Goal: Find specific page/section: Find specific page/section

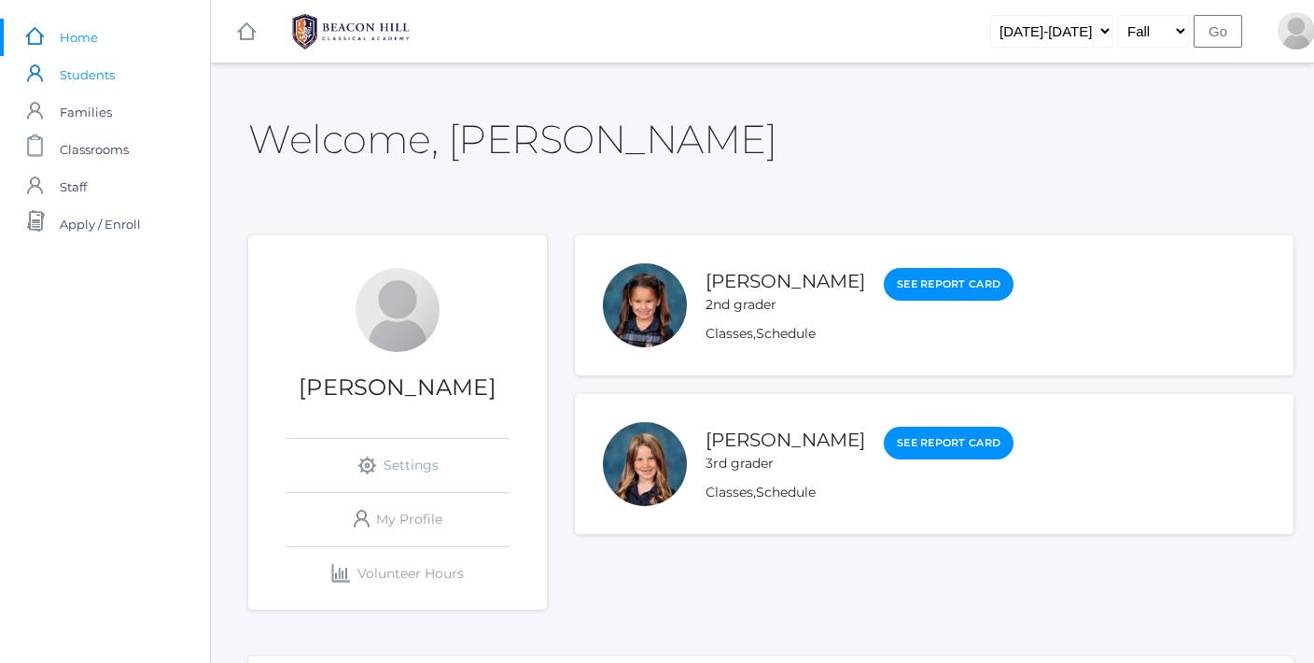
click at [101, 77] on span "Students" at bounding box center [87, 74] width 55 height 37
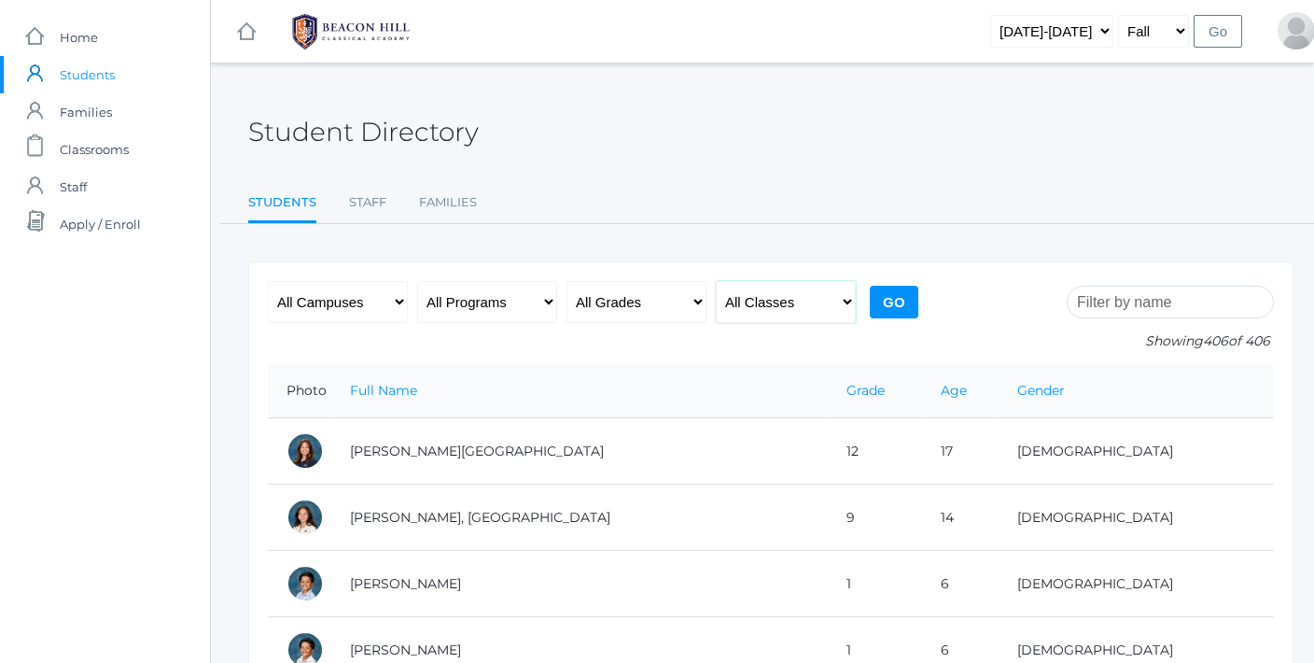
select select "2028"
click at [887, 299] on input "Go" at bounding box center [894, 302] width 49 height 33
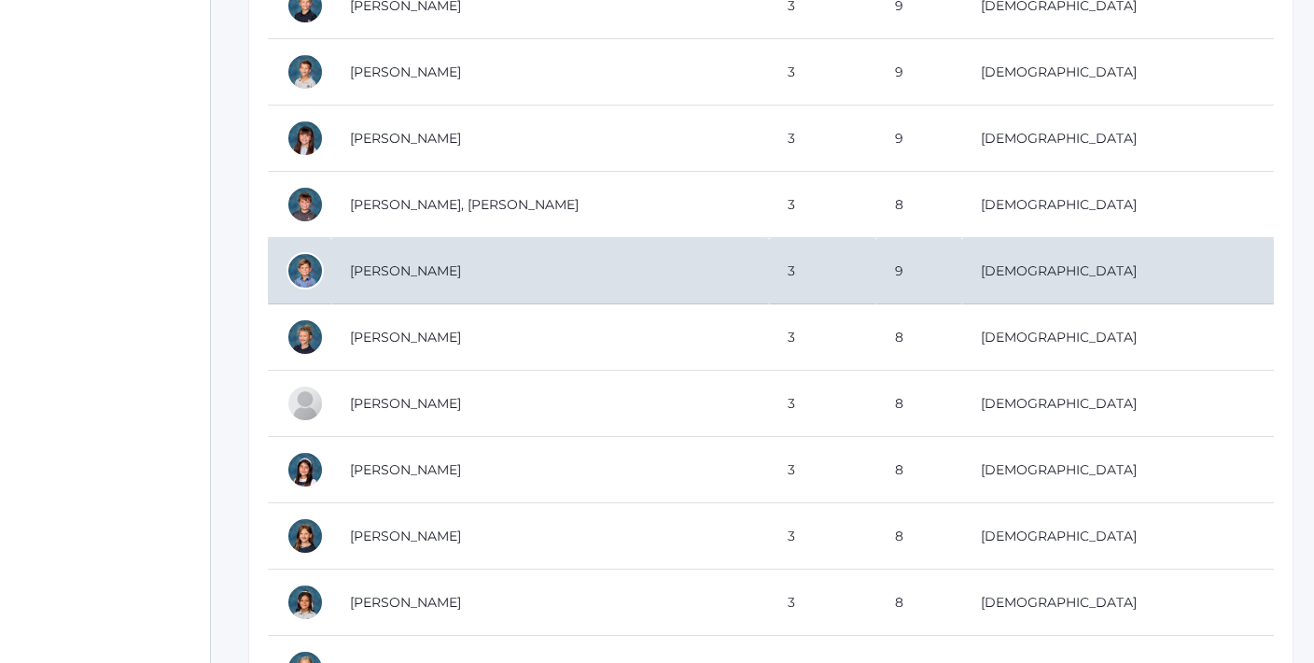
scroll to position [915, 0]
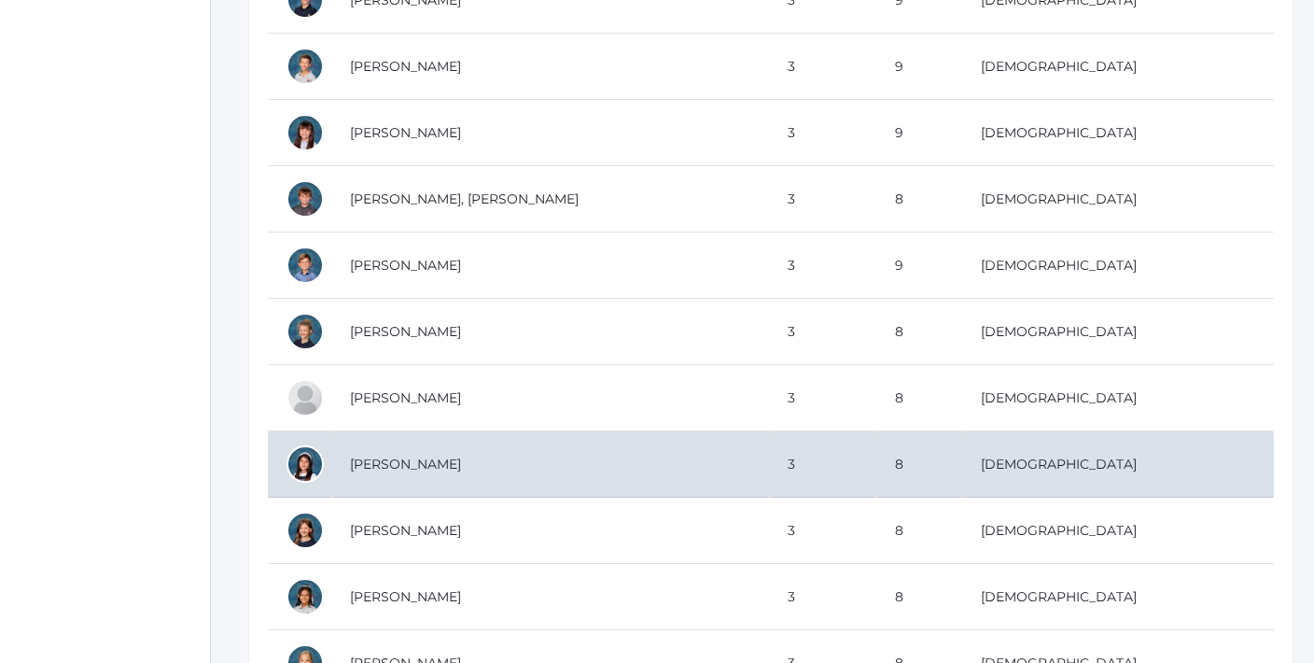
click at [434, 457] on td "[PERSON_NAME]" at bounding box center [550, 464] width 438 height 66
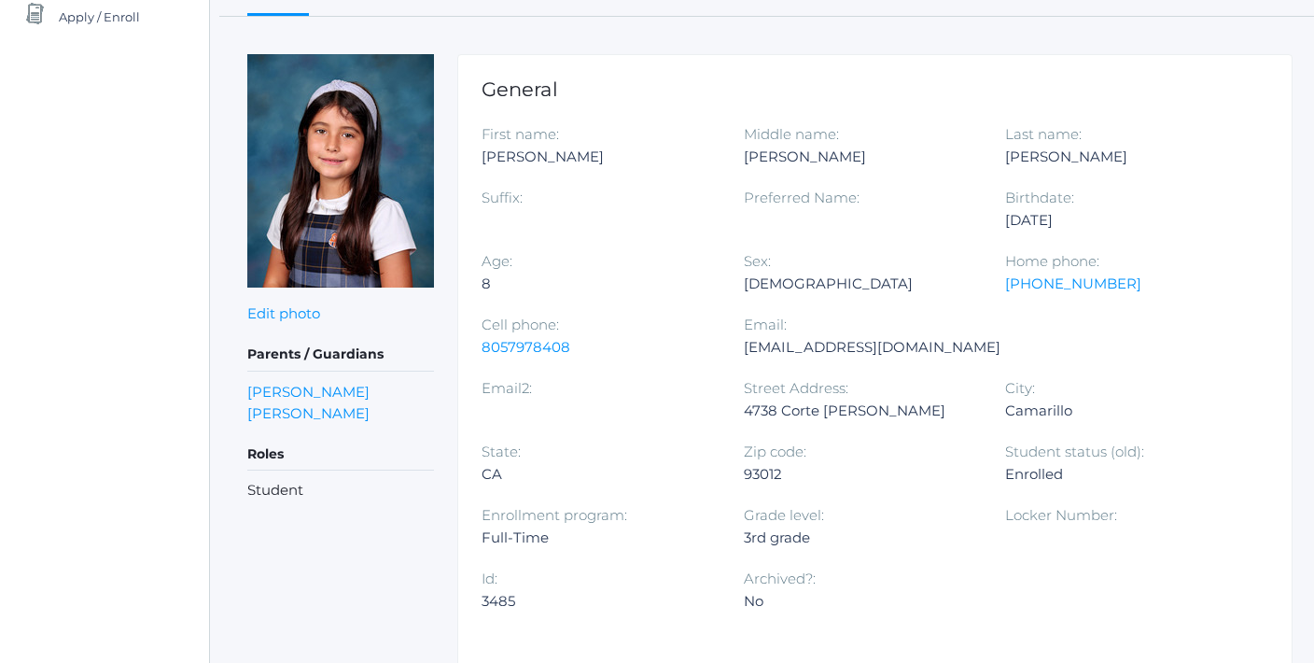
scroll to position [207, 0]
click at [371, 414] on link "[PERSON_NAME]" at bounding box center [309, 412] width 122 height 21
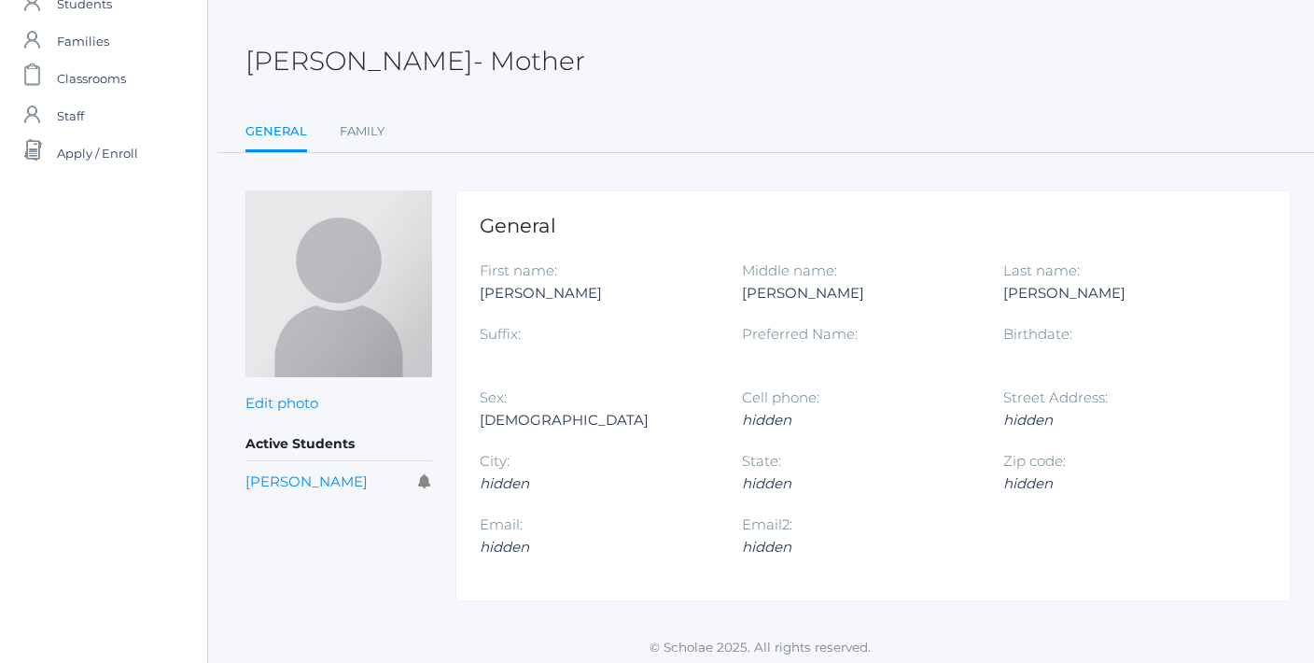
scroll to position [68, 3]
click at [302, 483] on link "[PERSON_NAME]" at bounding box center [306, 484] width 122 height 18
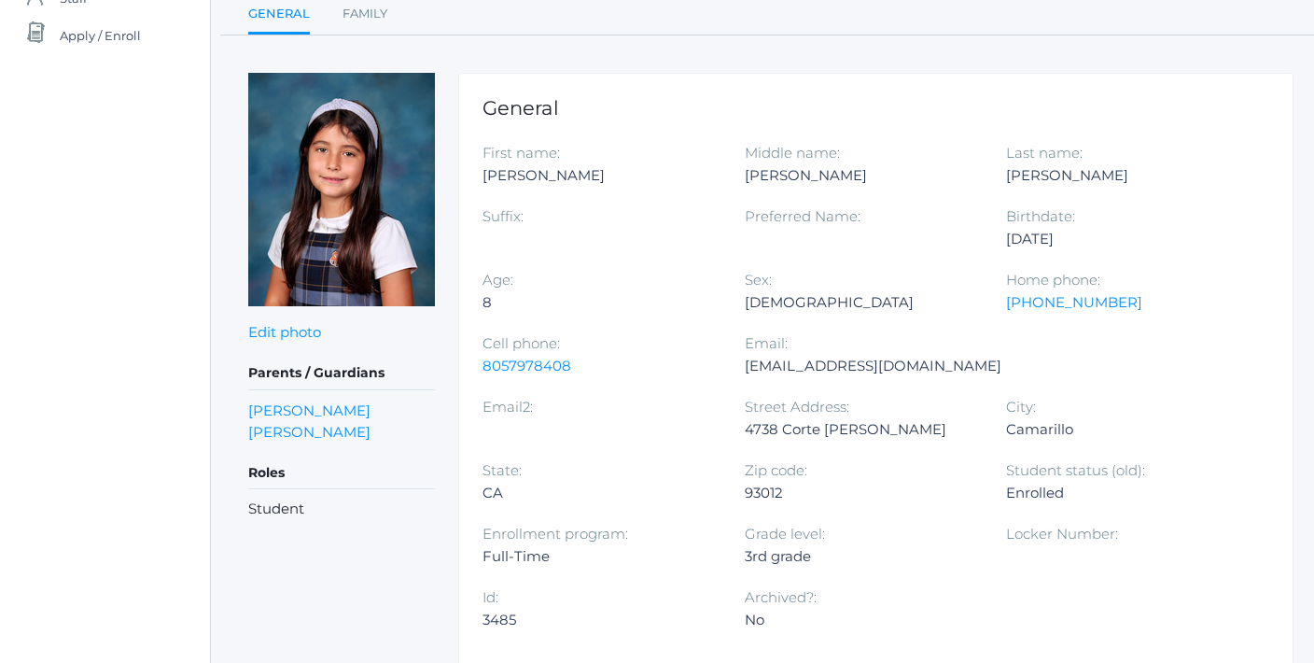
scroll to position [187, 0]
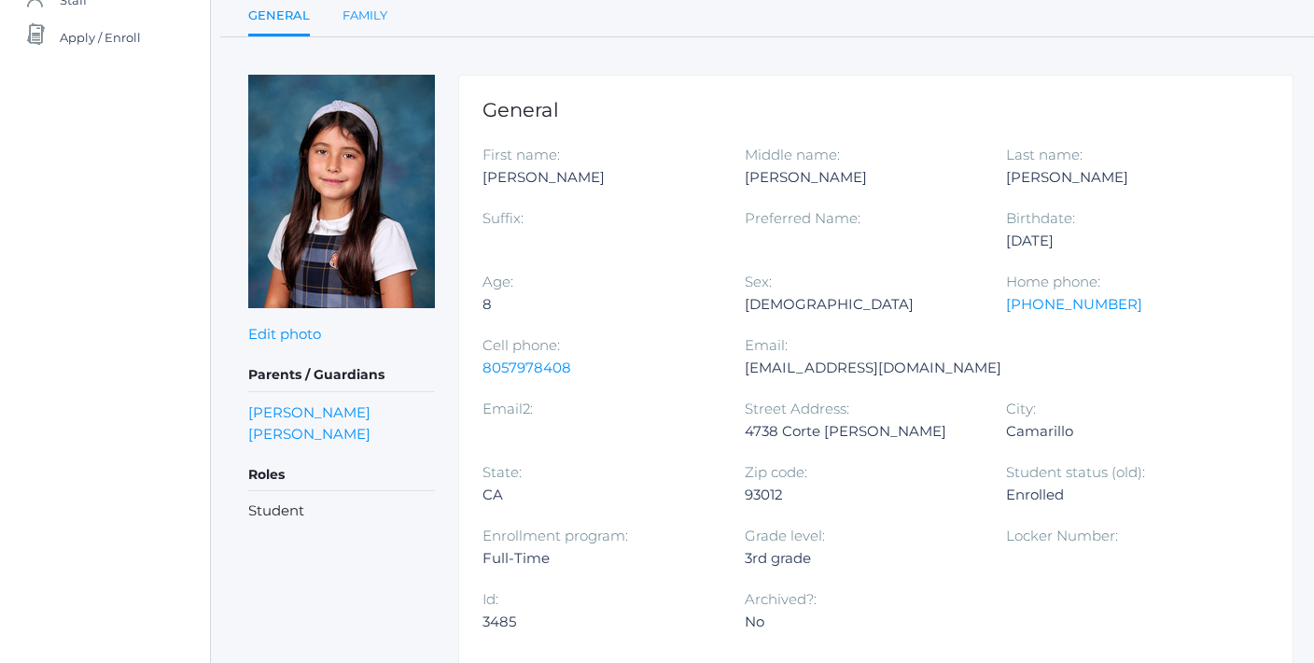
click at [364, 15] on link "Family" at bounding box center [365, 15] width 45 height 37
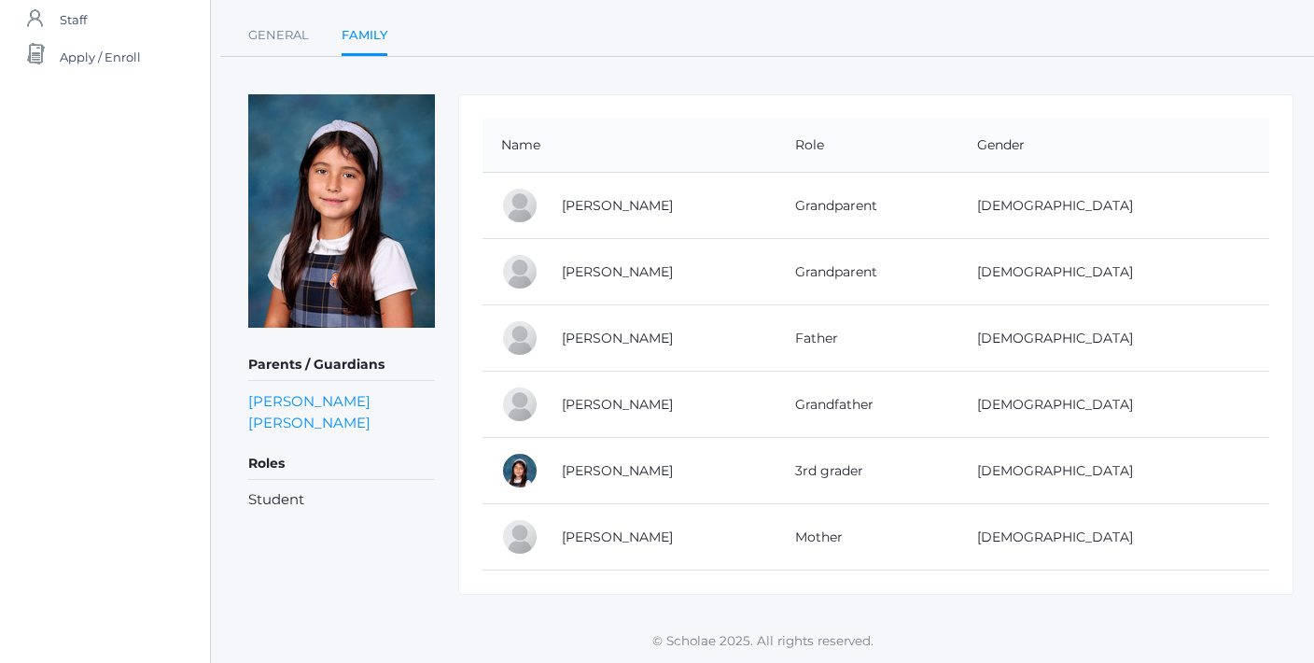
scroll to position [165, 0]
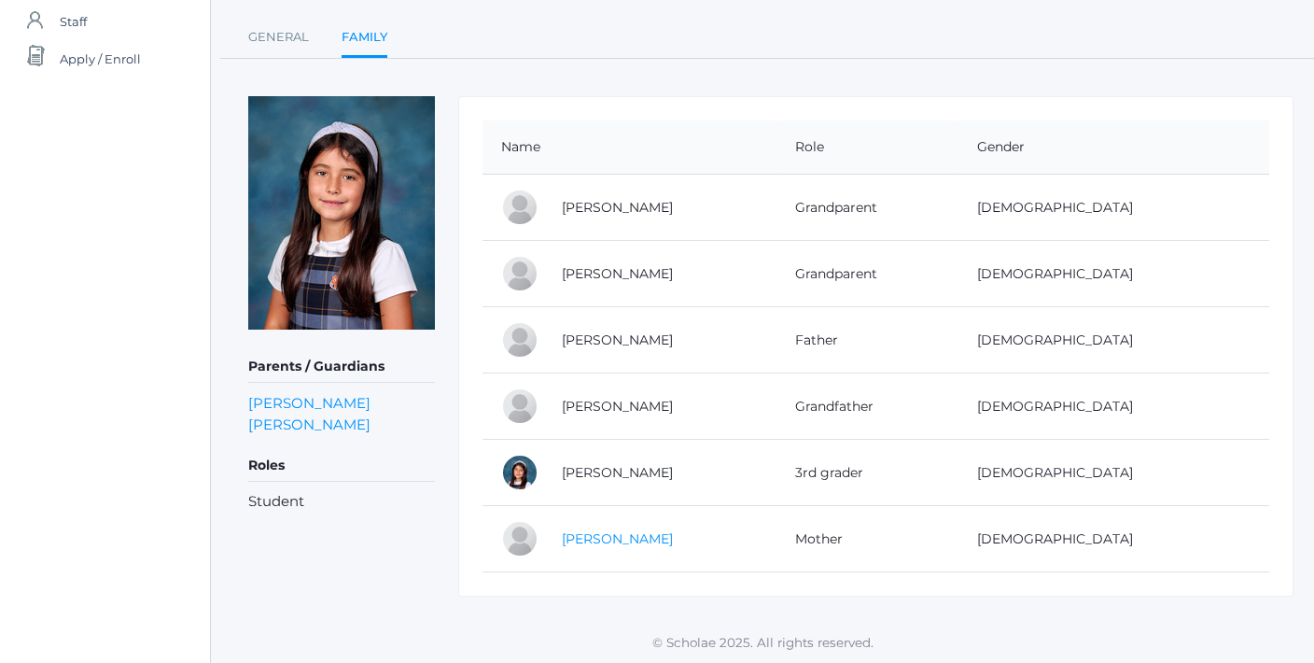
click at [673, 543] on link "[PERSON_NAME]" at bounding box center [617, 538] width 111 height 17
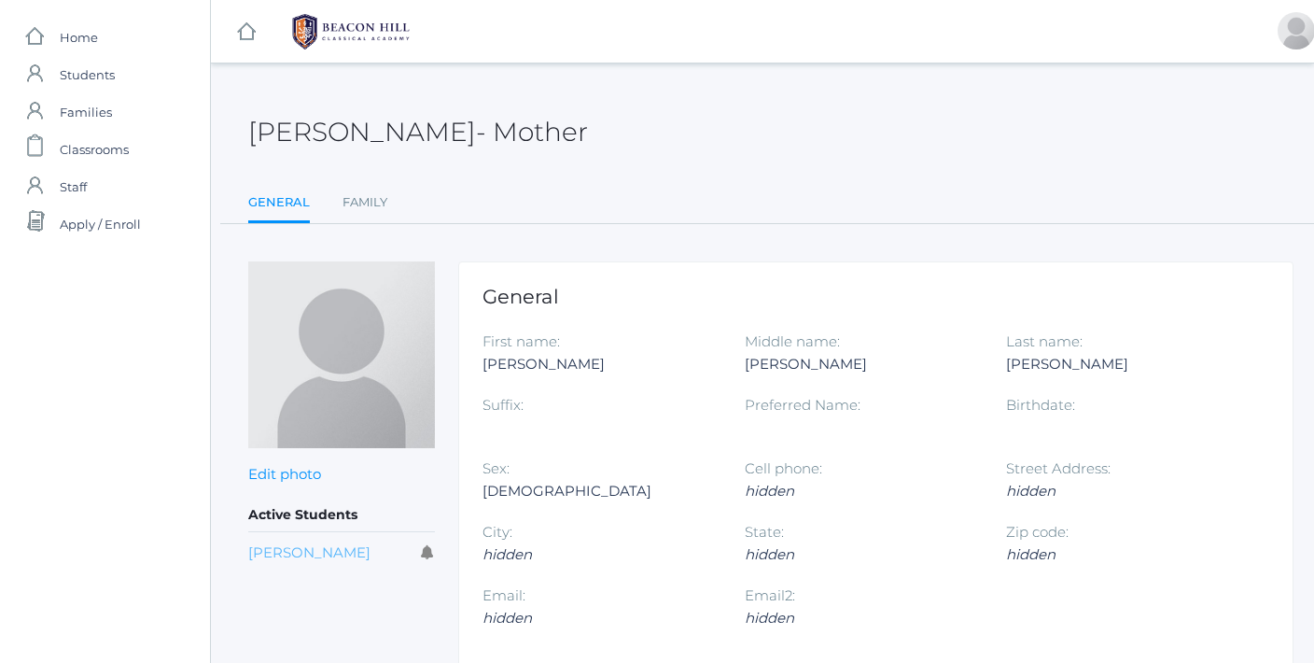
click at [325, 543] on link "[PERSON_NAME]" at bounding box center [309, 552] width 122 height 18
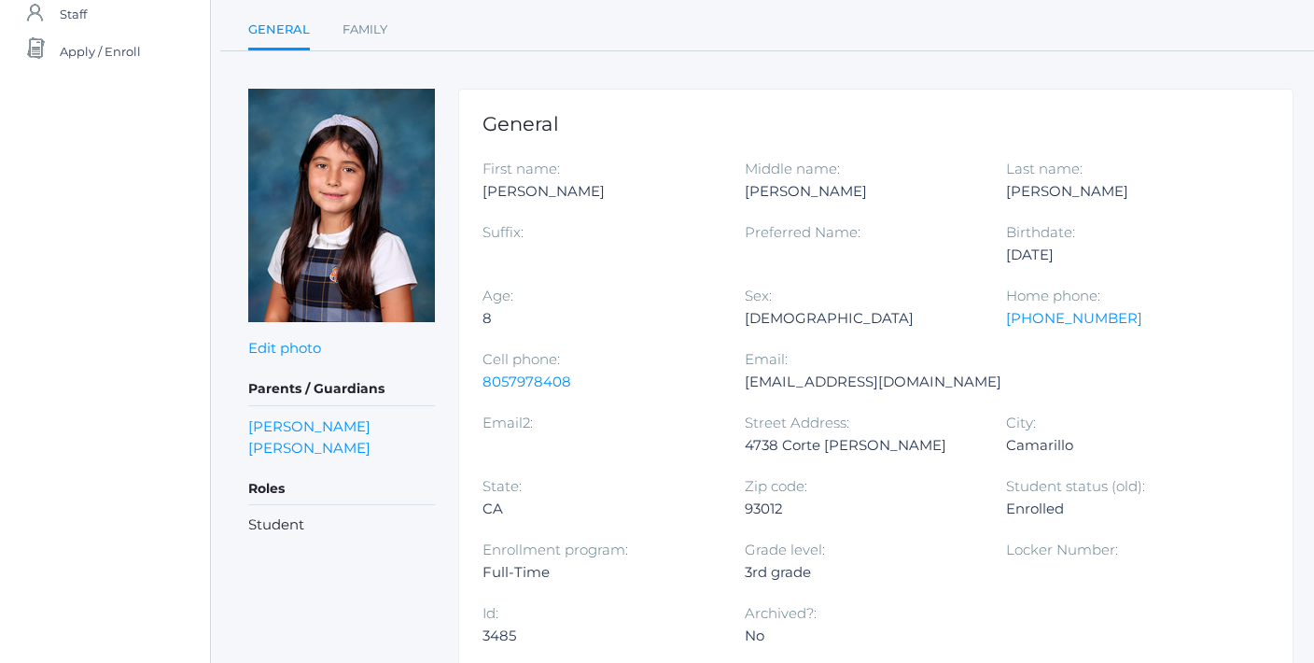
scroll to position [185, 0]
